Goal: Transaction & Acquisition: Purchase product/service

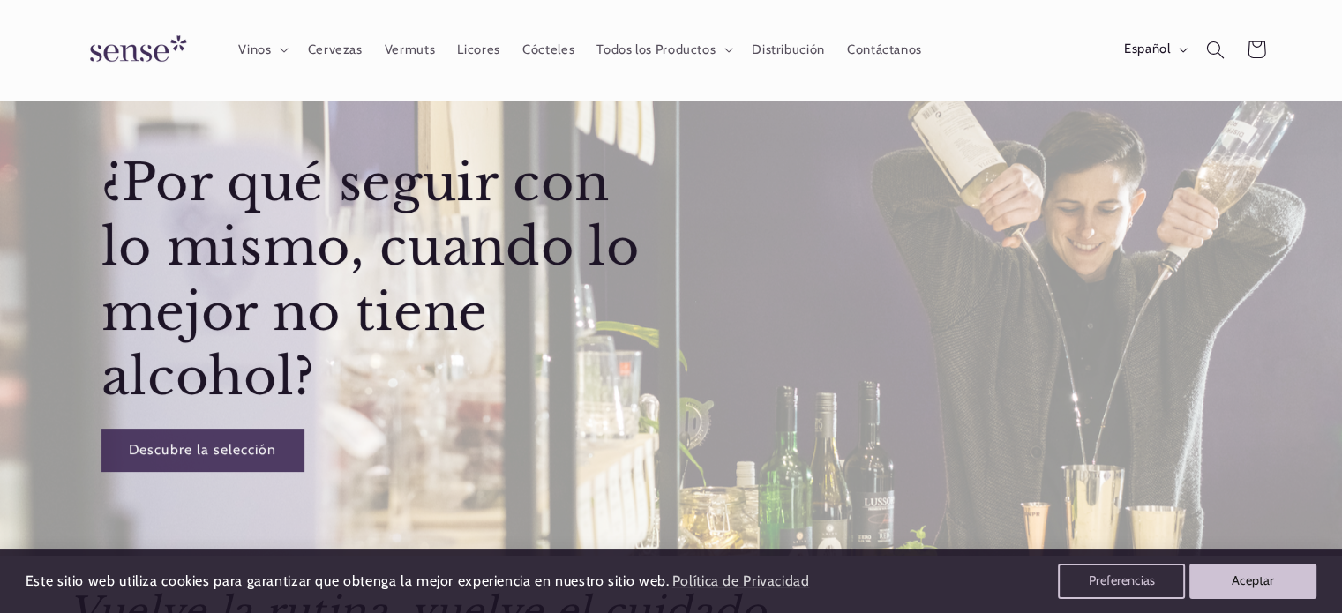
scroll to position [88, 0]
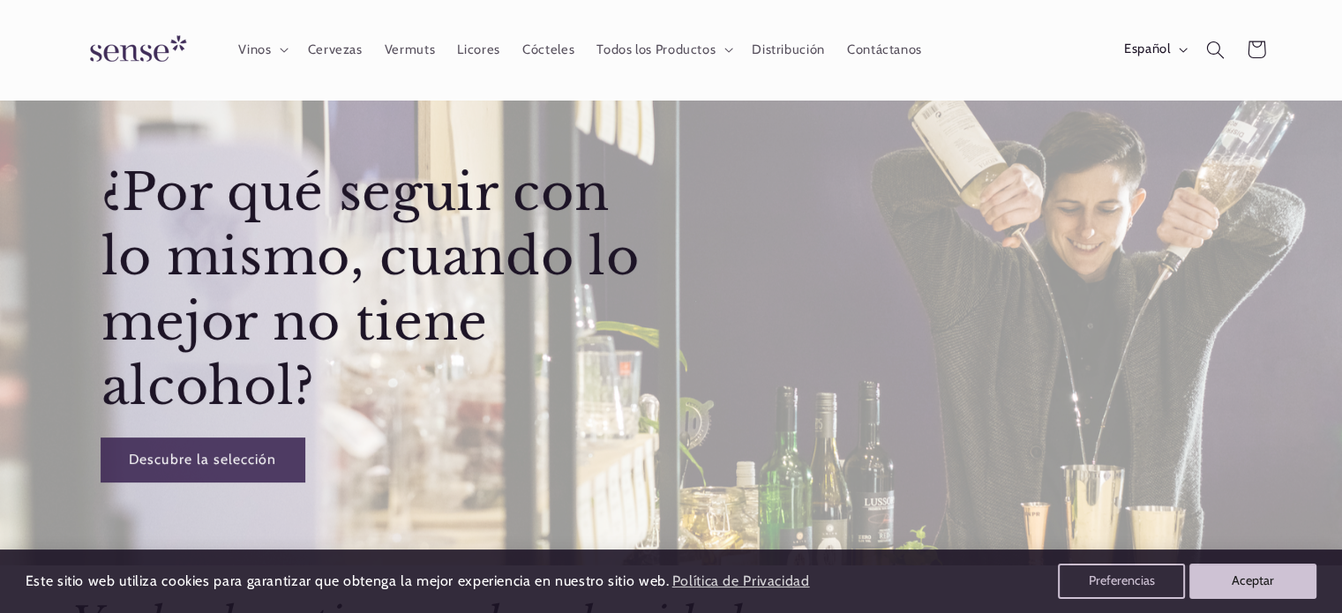
click at [259, 453] on link "Descubre la selección" at bounding box center [202, 459] width 203 height 43
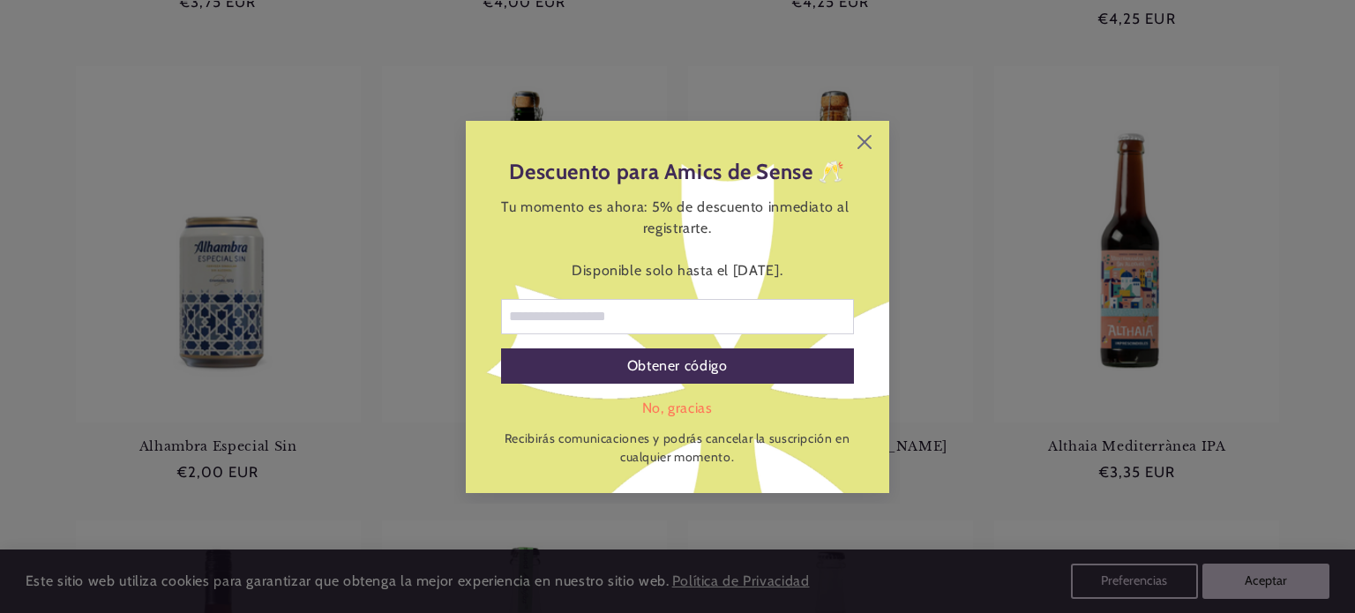
scroll to position [706, 0]
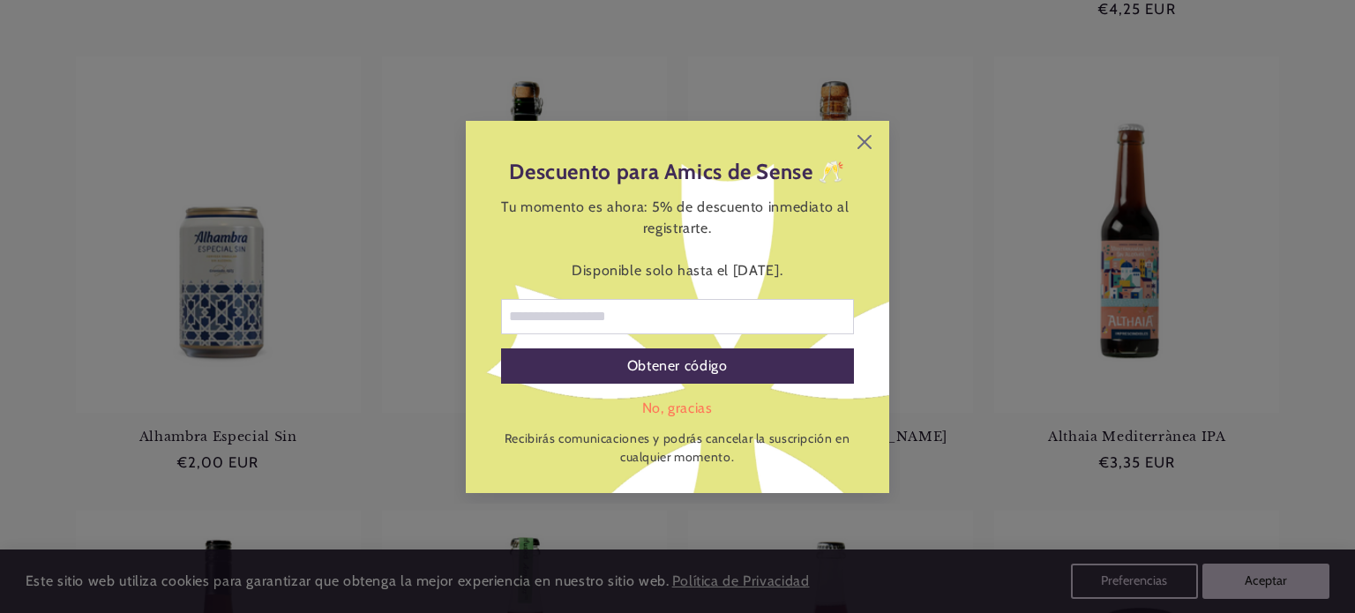
click at [865, 131] on div "Descuento para Amics de Sense 🥂 Tu momento es ahora: 5% de descuento inmediato …" at bounding box center [677, 307] width 423 height 372
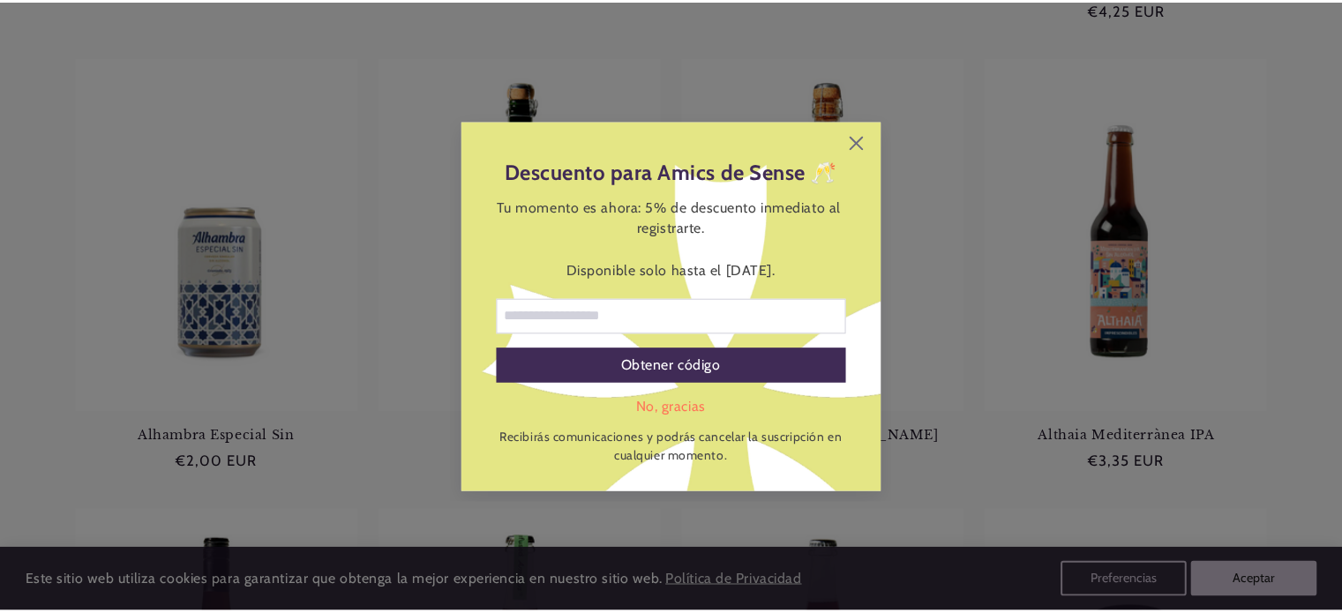
scroll to position [0, 1175]
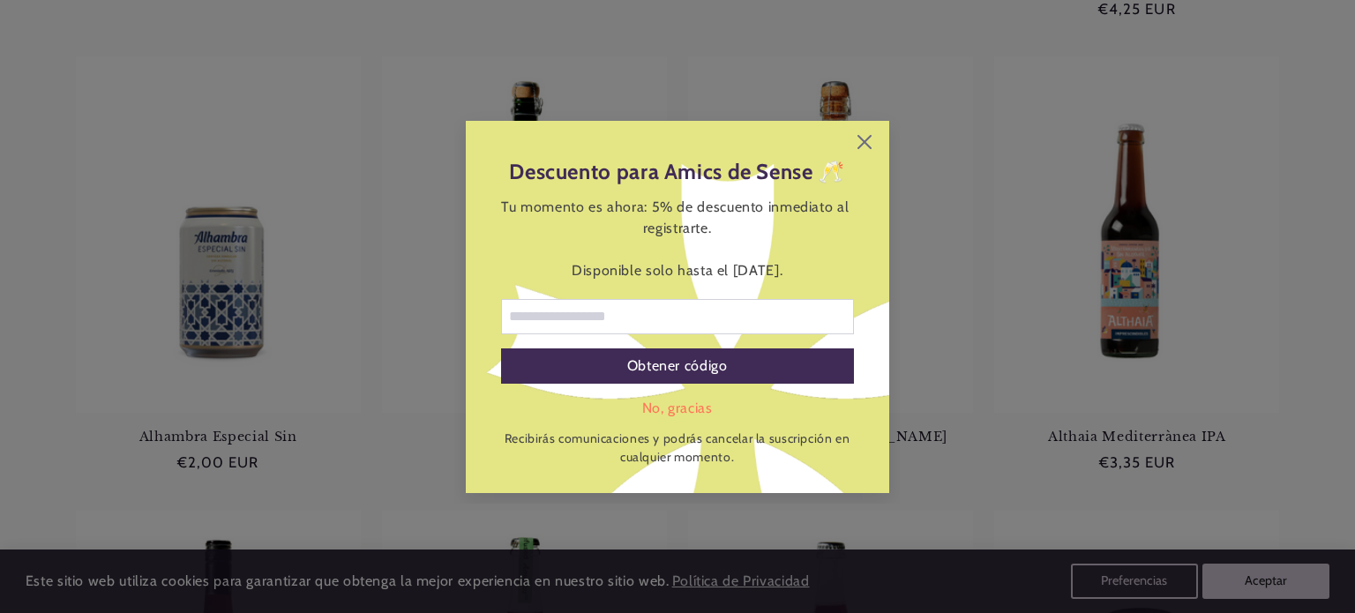
click at [856, 139] on div "Descuento para Amics de Sense 🥂 Tu momento es ahora: 5% de descuento inmediato …" at bounding box center [677, 307] width 423 height 372
click at [863, 144] on icon at bounding box center [865, 142] width 14 height 14
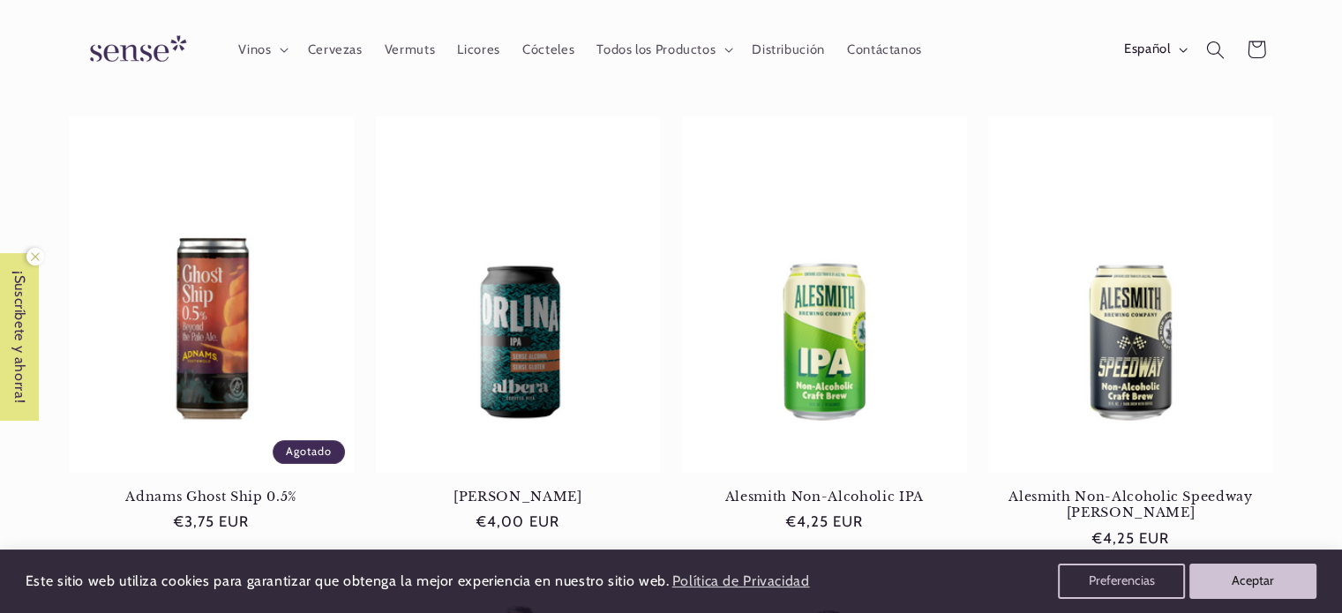
scroll to position [0, 0]
click at [554, 49] on span "Cócteles" at bounding box center [548, 49] width 52 height 17
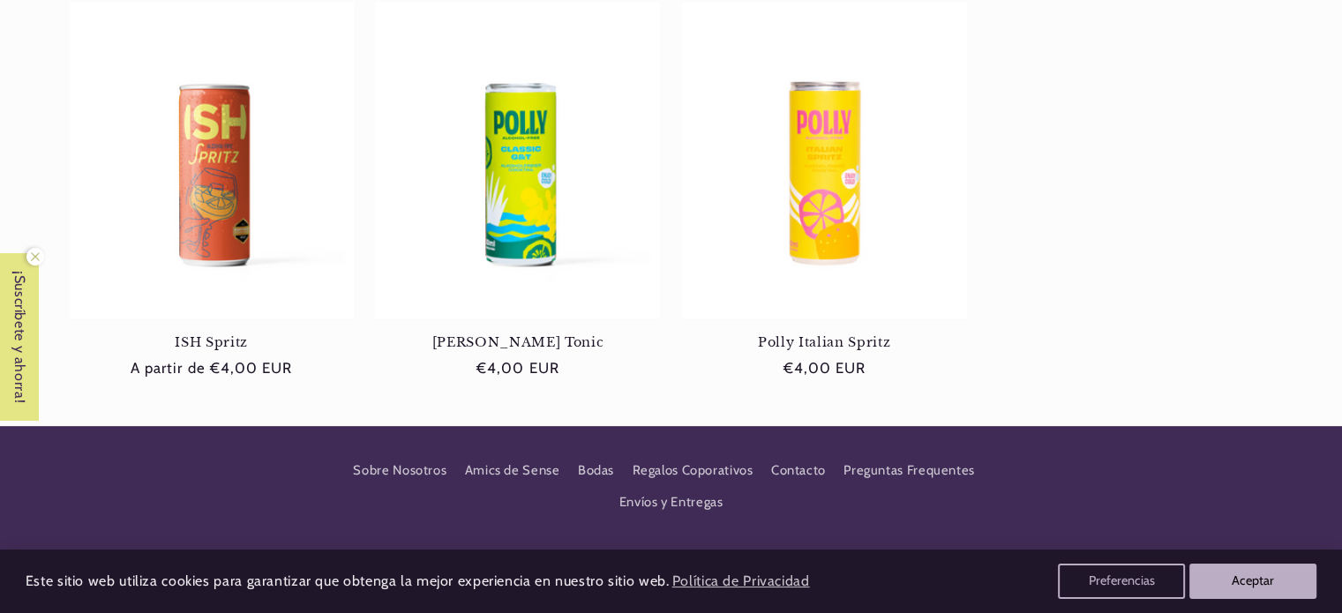
scroll to position [0, 1175]
